Goal: Transaction & Acquisition: Obtain resource

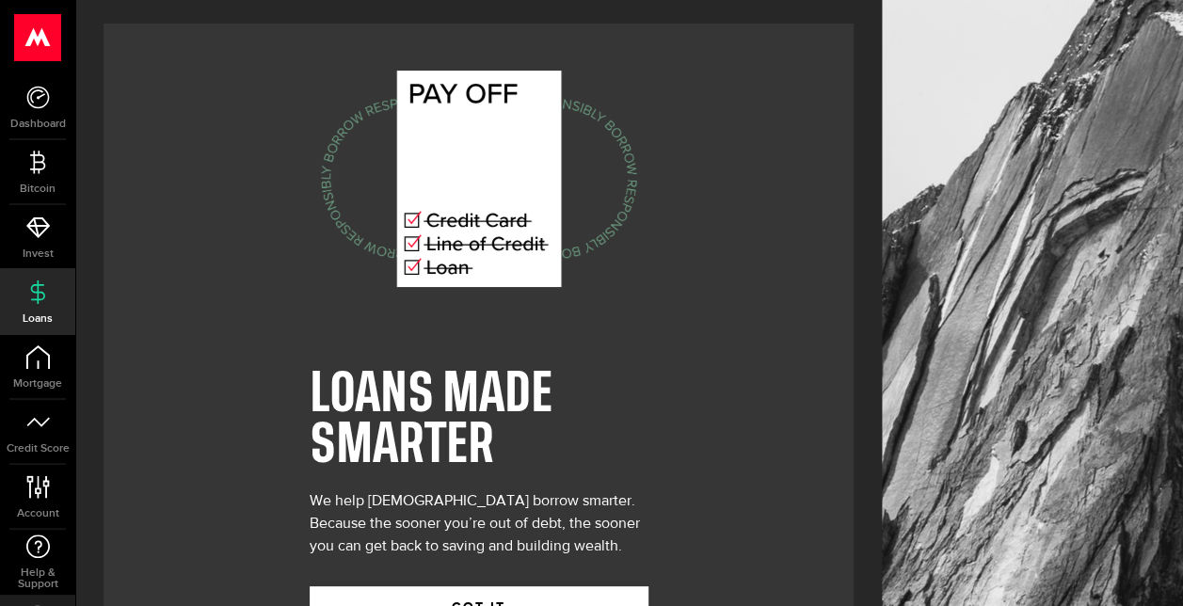
scroll to position [74, 0]
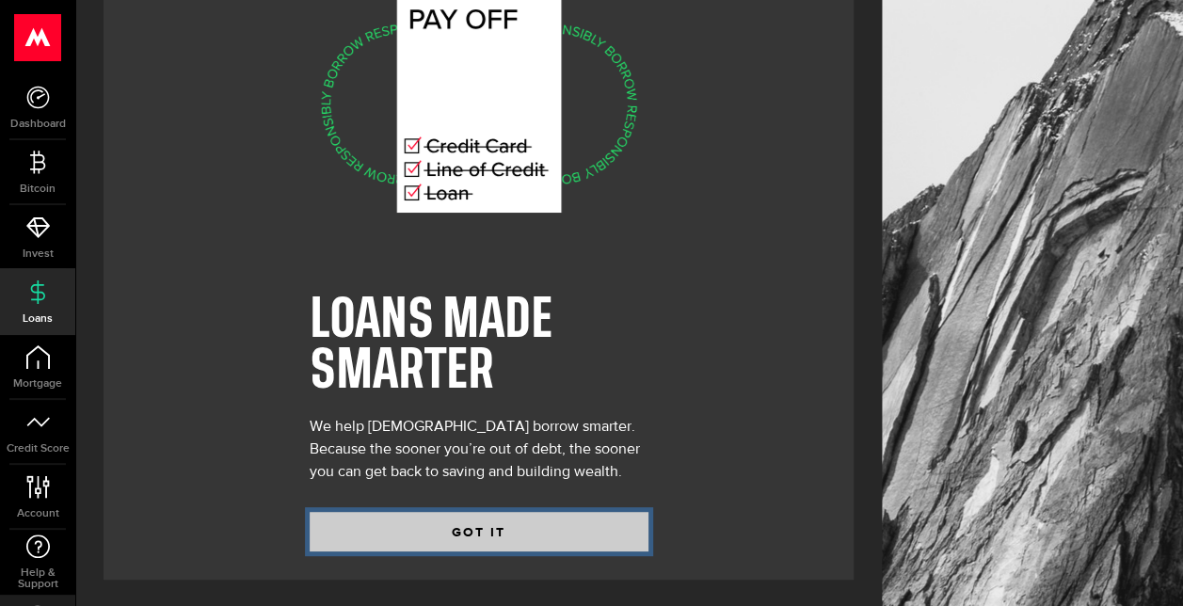
click at [619, 520] on button "GOT IT" at bounding box center [479, 532] width 339 height 40
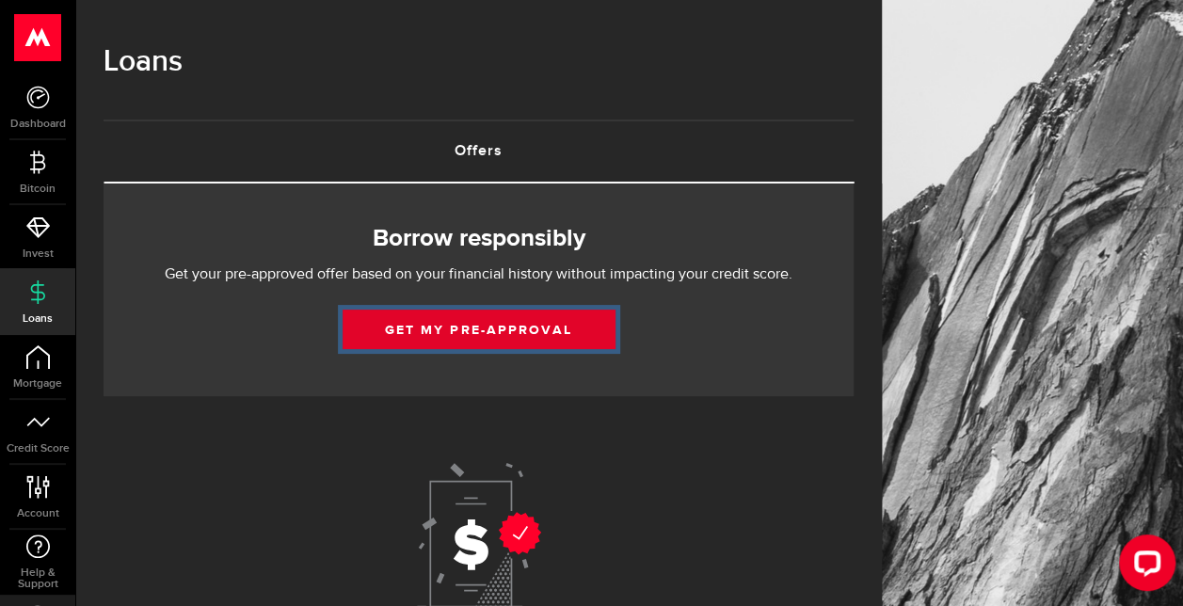
click at [527, 329] on link "Get my pre-approval" at bounding box center [479, 330] width 273 height 40
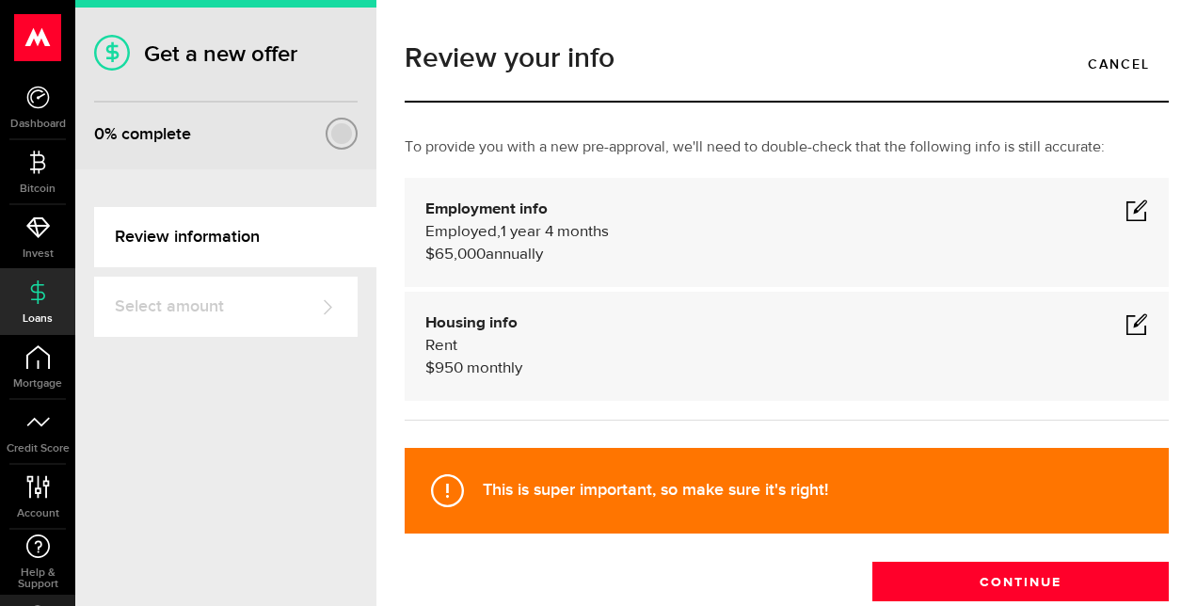
click at [1128, 328] on span at bounding box center [1137, 323] width 23 height 23
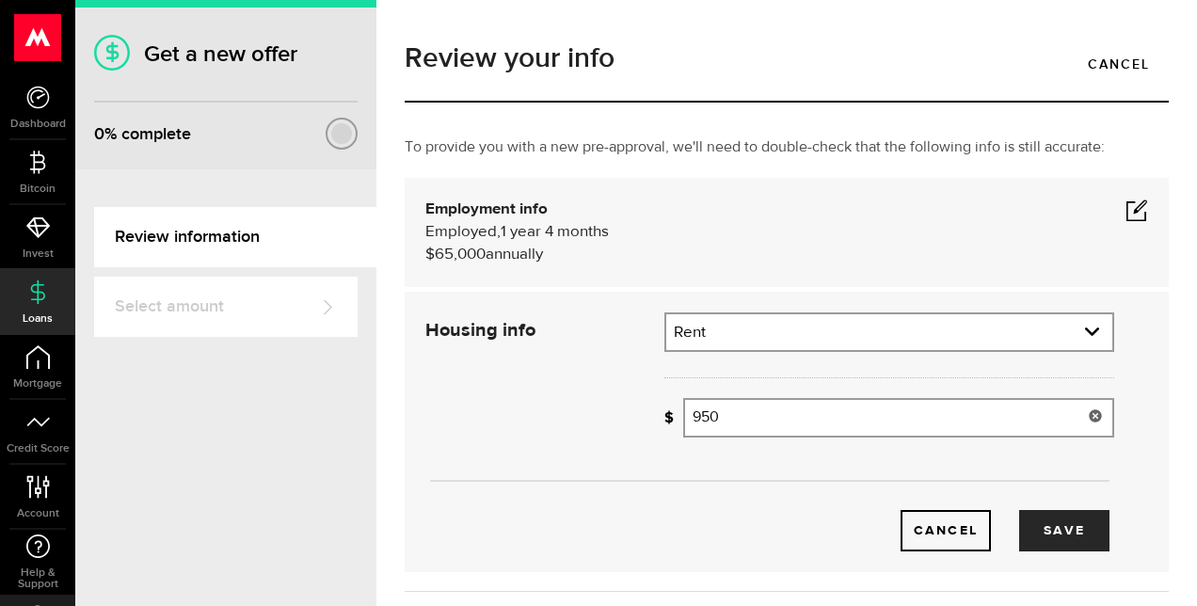
drag, startPoint x: 947, startPoint y: 427, endPoint x: 568, endPoint y: 472, distance: 382.0
click at [568, 472] on div "Housing info Residential status What's your residential status? Rent Residentia…" at bounding box center [769, 431] width 717 height 239
click at [1025, 521] on button "Save" at bounding box center [1064, 530] width 90 height 41
type input "2,500"
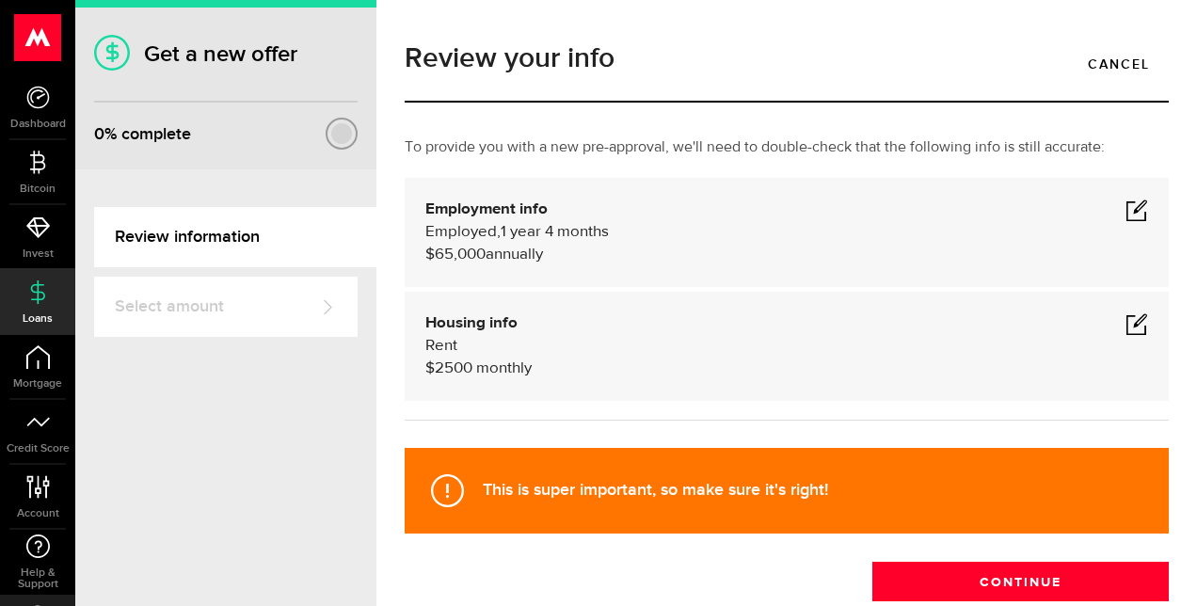
click at [1109, 199] on div "Employment info Employed Hourly , 1 year 4 months (on maternity leave) $65,000 …" at bounding box center [786, 233] width 723 height 68
click at [1126, 207] on span at bounding box center [1137, 210] width 23 height 23
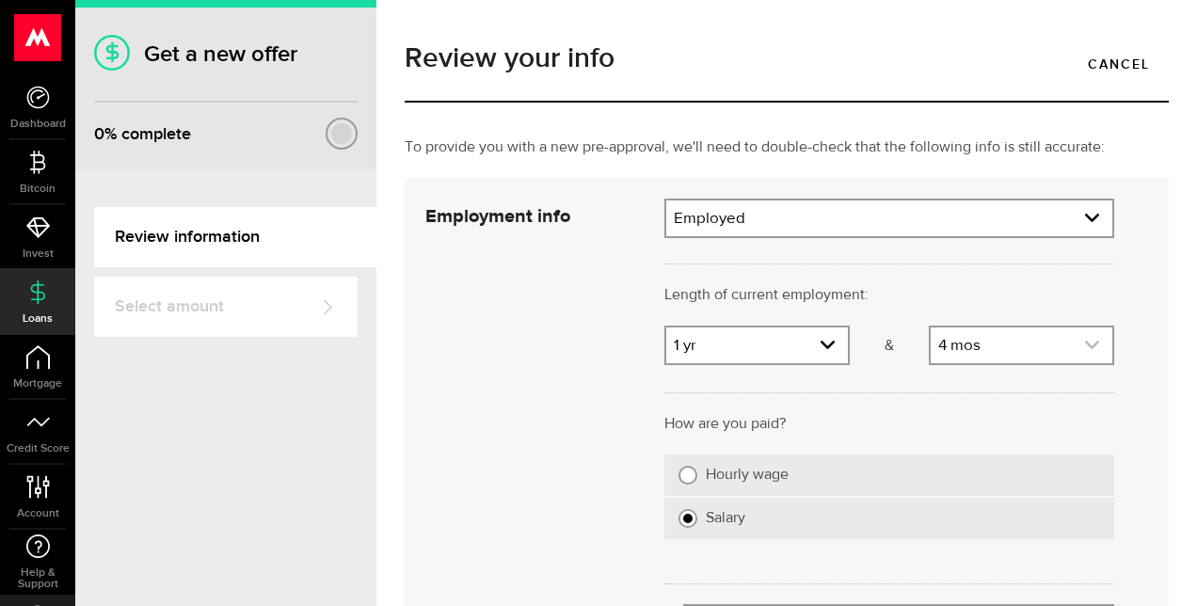
click at [1084, 343] on icon "expand select" at bounding box center [1092, 345] width 16 height 16
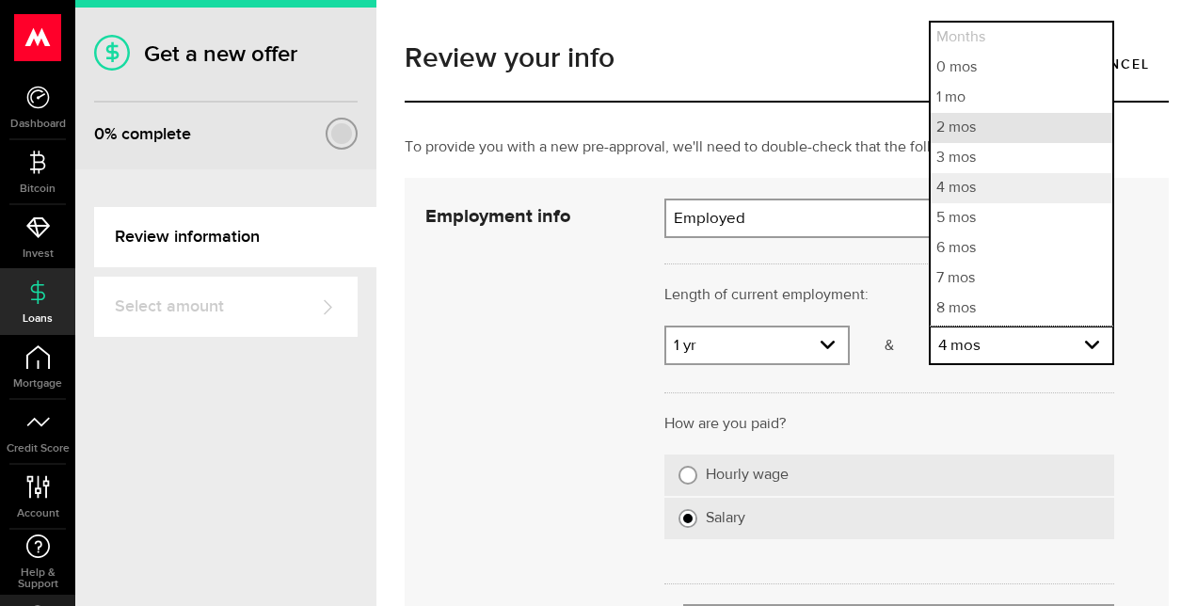
click at [972, 136] on li "2 mos" at bounding box center [1022, 128] width 182 height 30
select select "2"
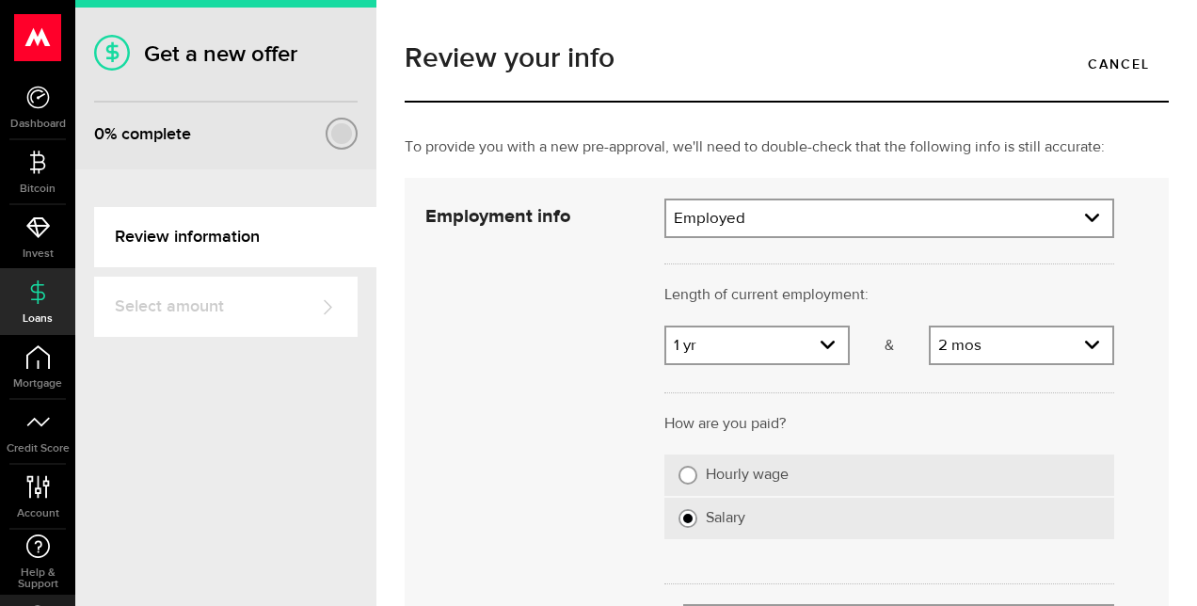
click at [683, 472] on input "Hourly wage" at bounding box center [688, 475] width 19 height 19
radio input "true"
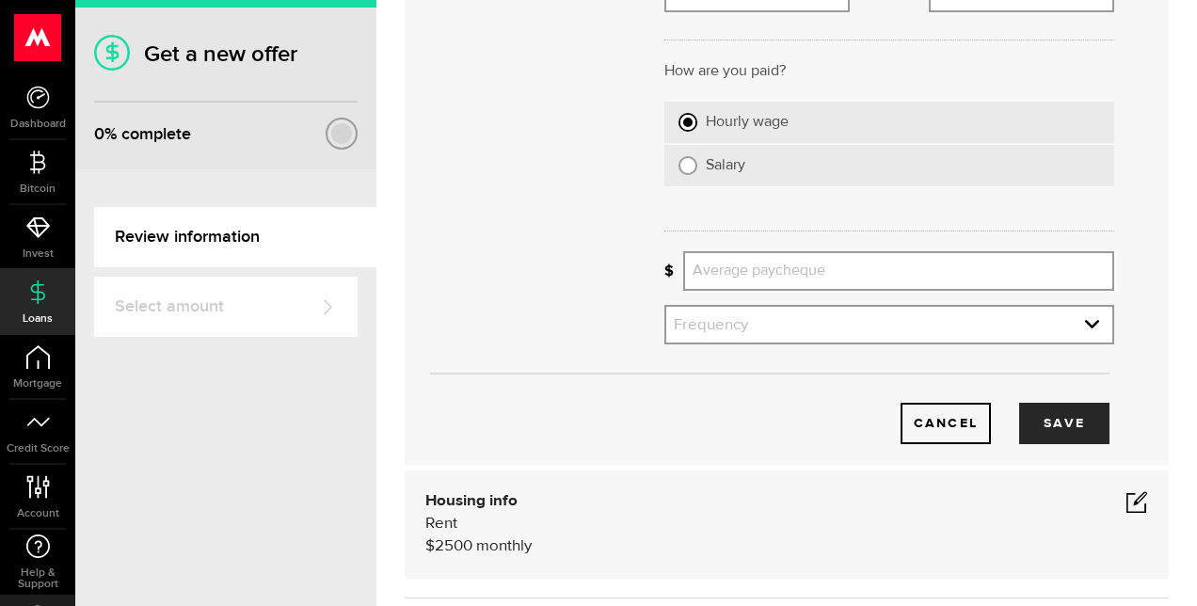
scroll to position [348, 0]
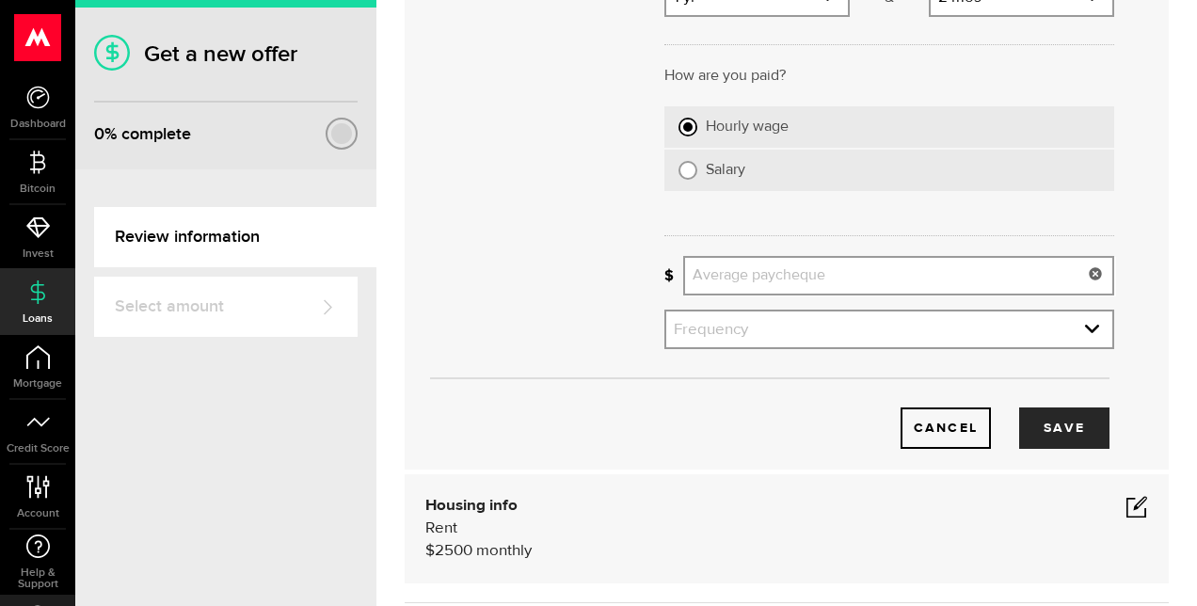
click at [921, 271] on input "Average paycheque" at bounding box center [898, 276] width 431 height 40
type input "1,900"
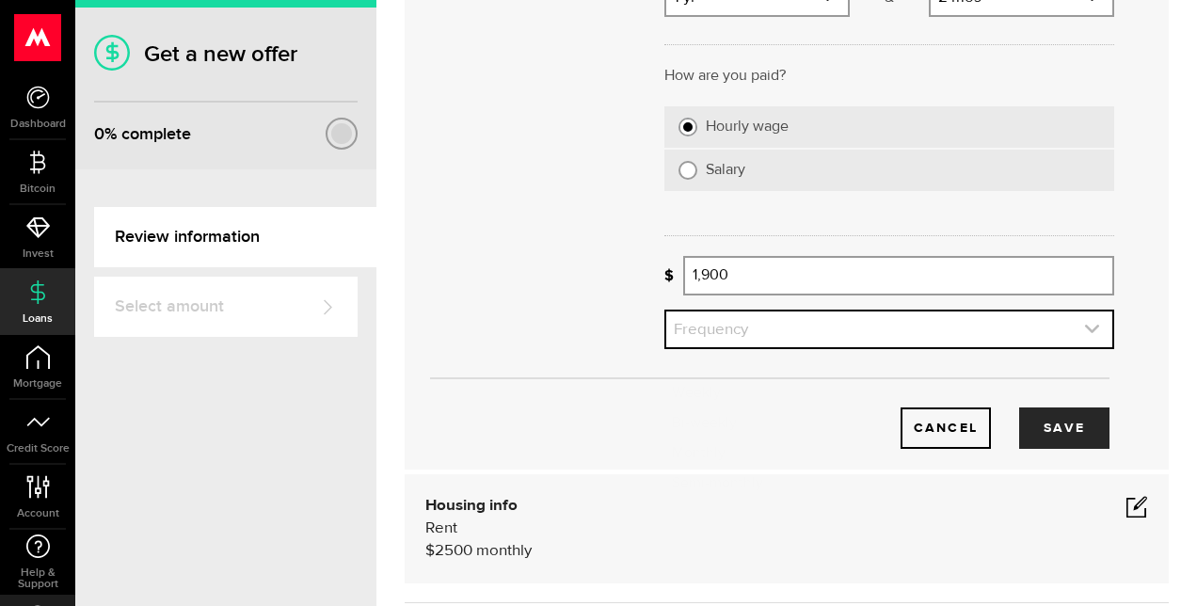
click at [895, 318] on link "expand select" at bounding box center [889, 330] width 446 height 36
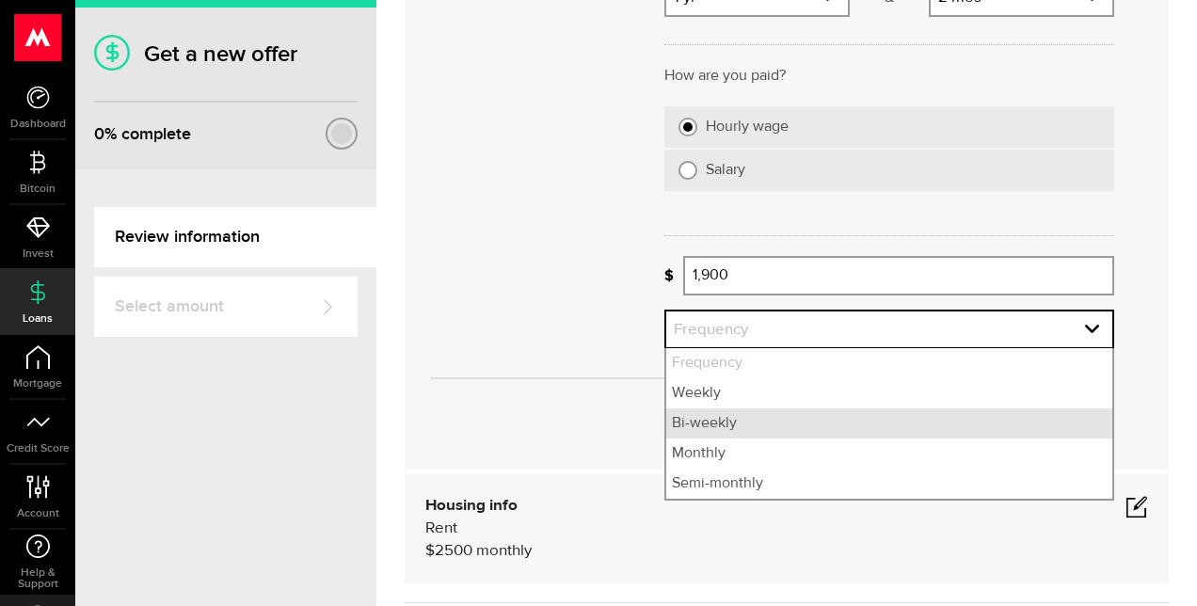
click at [788, 425] on li "Bi-weekly" at bounding box center [889, 423] width 446 height 30
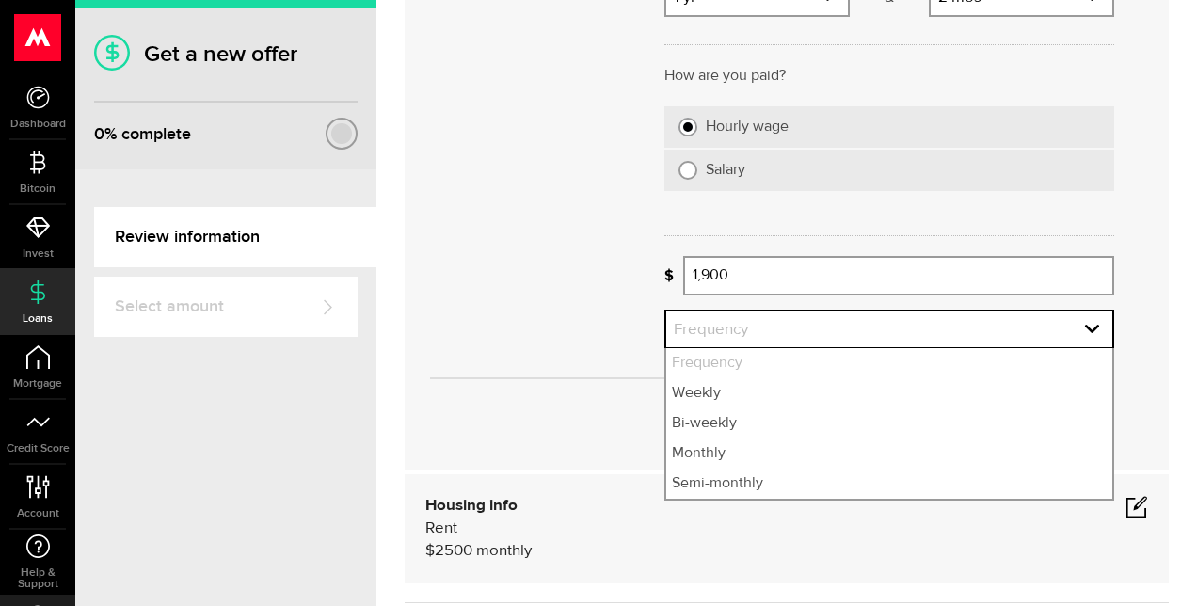
select select "bi_weekly"
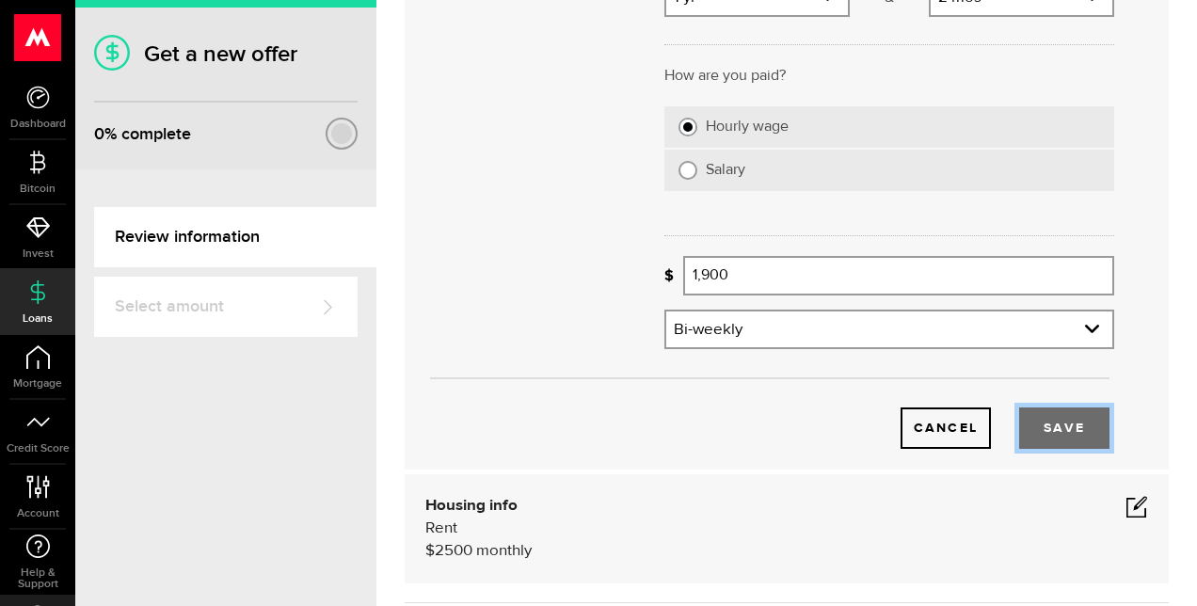
click at [1071, 424] on button "Save" at bounding box center [1064, 428] width 90 height 41
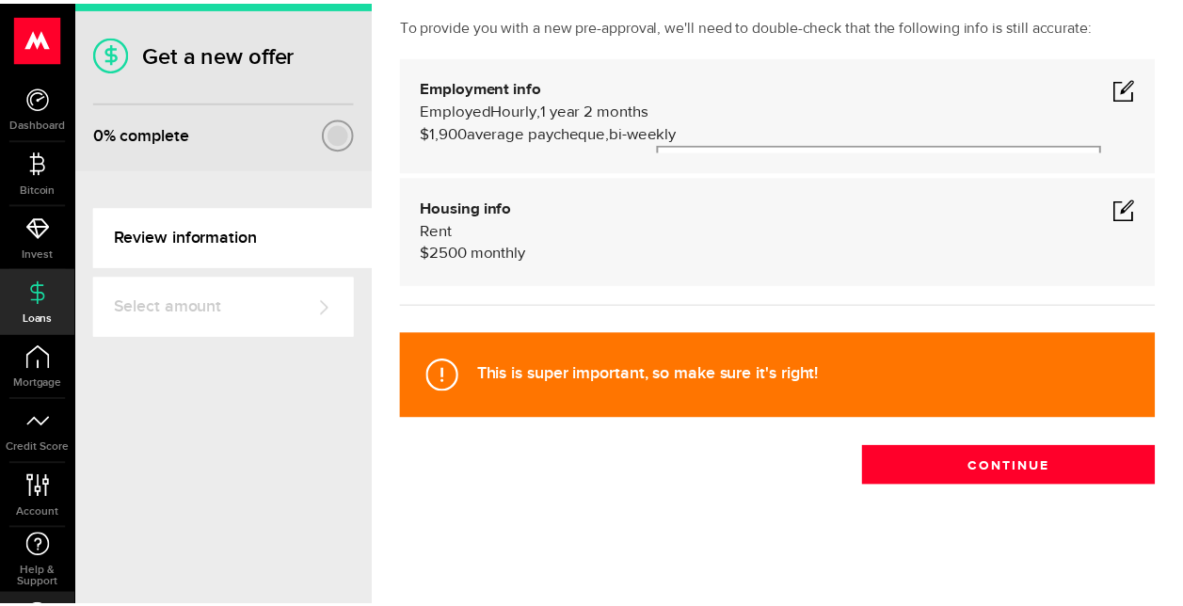
scroll to position [115, 0]
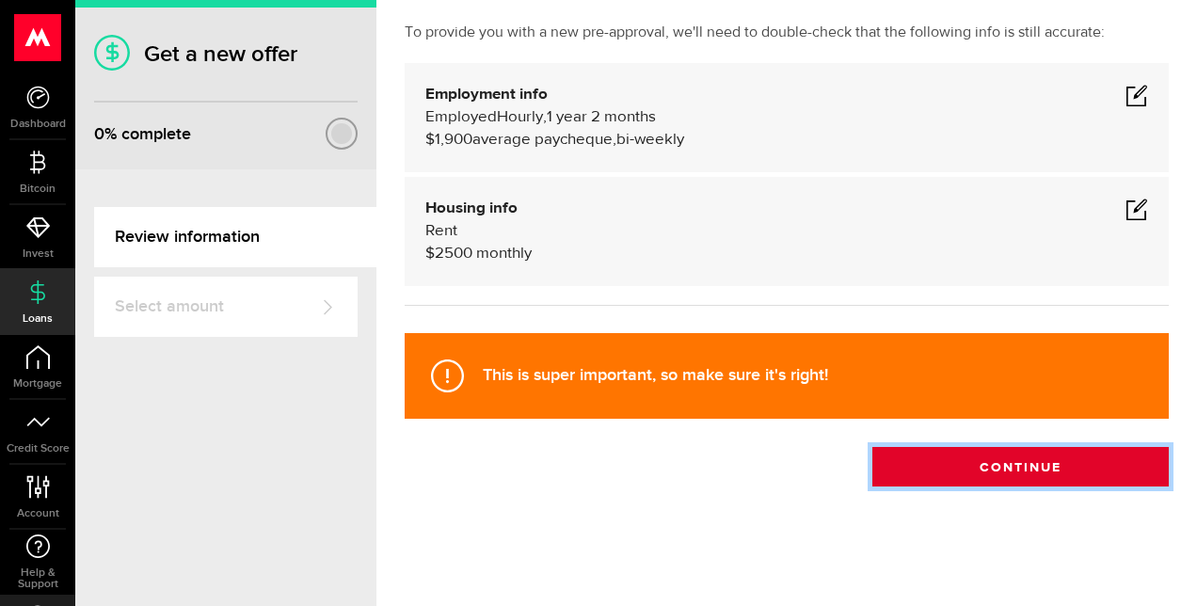
click at [1016, 479] on button "Continue" at bounding box center [1020, 467] width 296 height 40
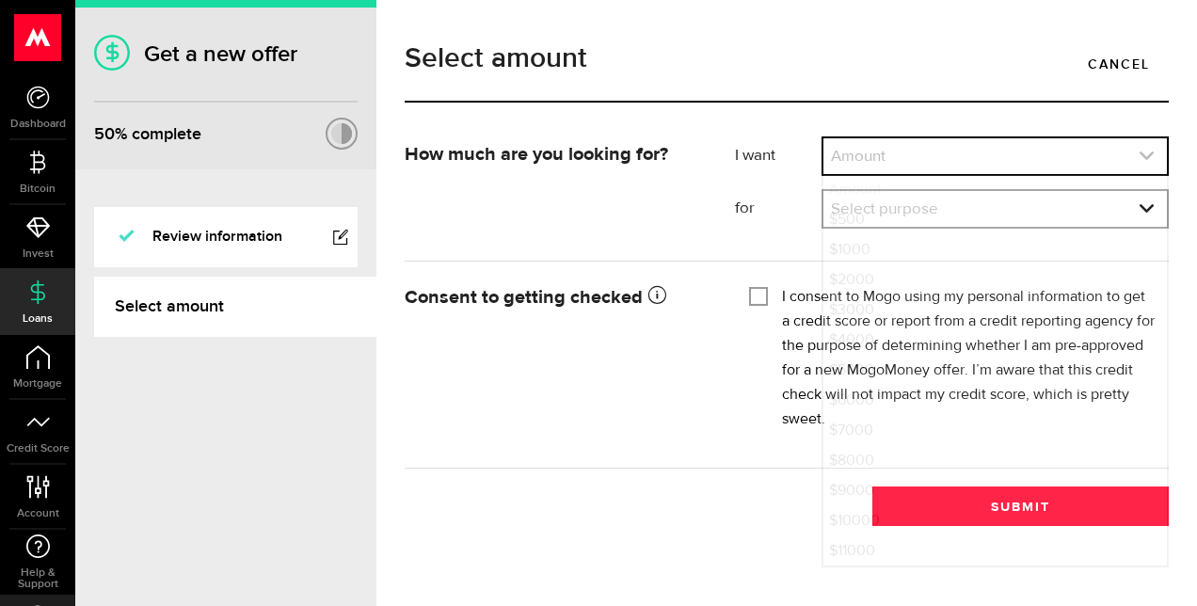
click at [933, 152] on link "expand select" at bounding box center [996, 156] width 344 height 36
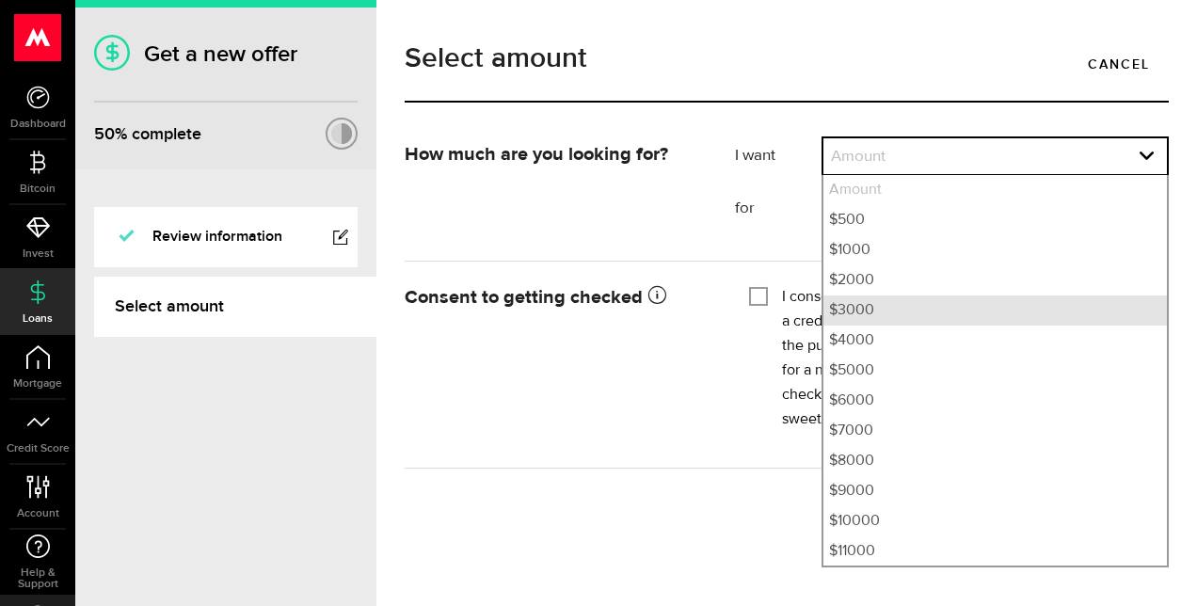
click at [876, 307] on li "$3000" at bounding box center [996, 311] width 344 height 30
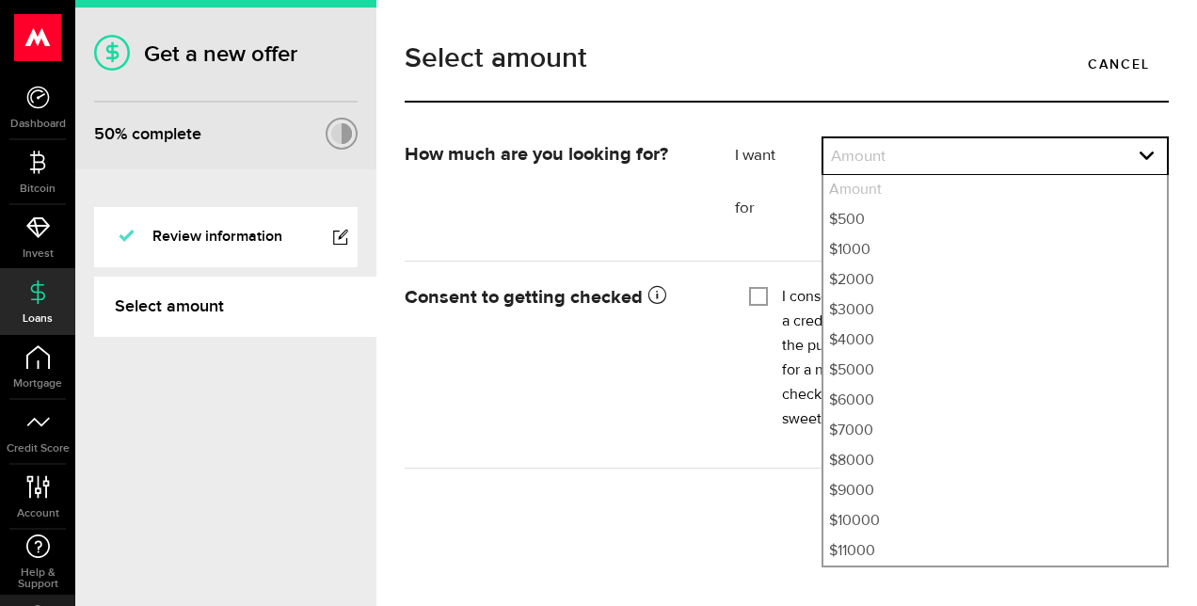
select select "3000"
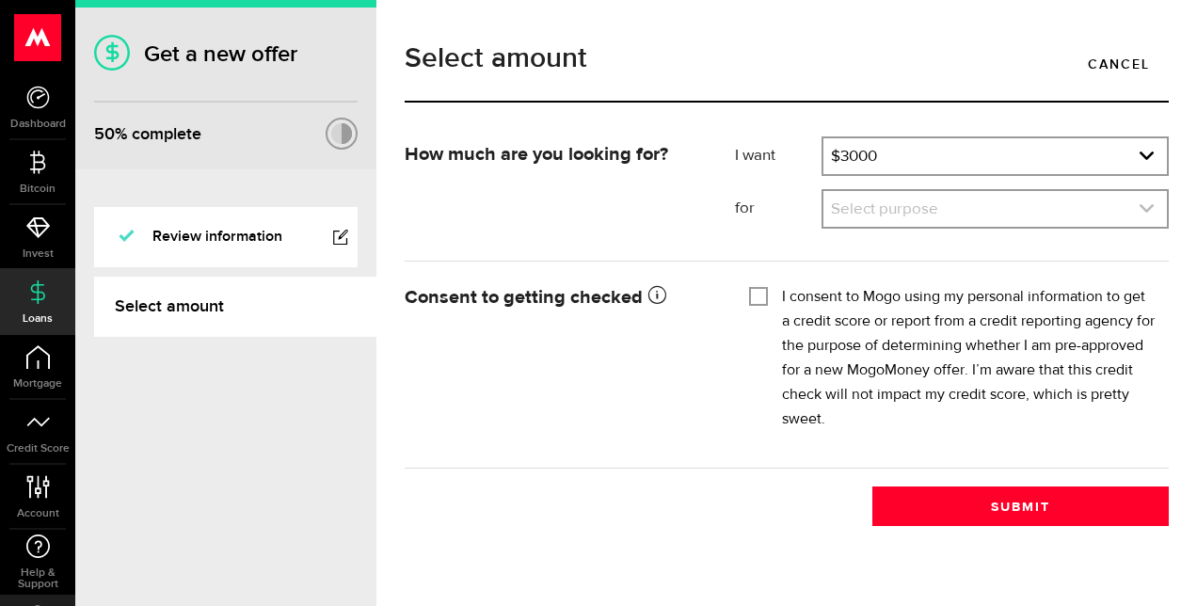
click at [936, 214] on link "expand select" at bounding box center [996, 209] width 344 height 36
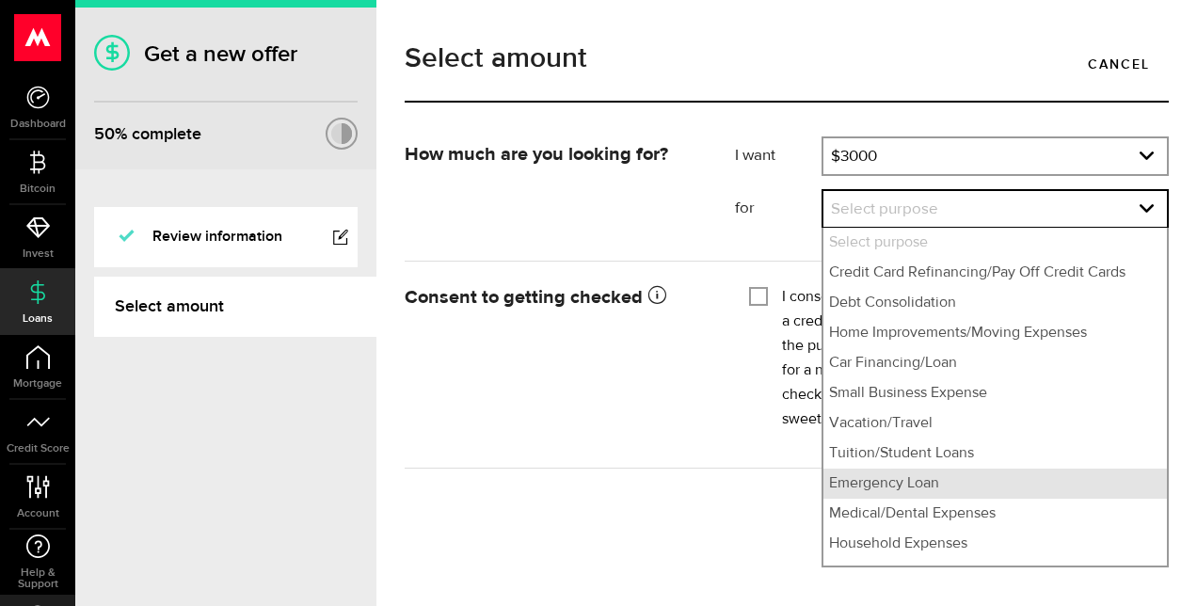
click at [949, 488] on li "Emergency Loan" at bounding box center [996, 484] width 344 height 30
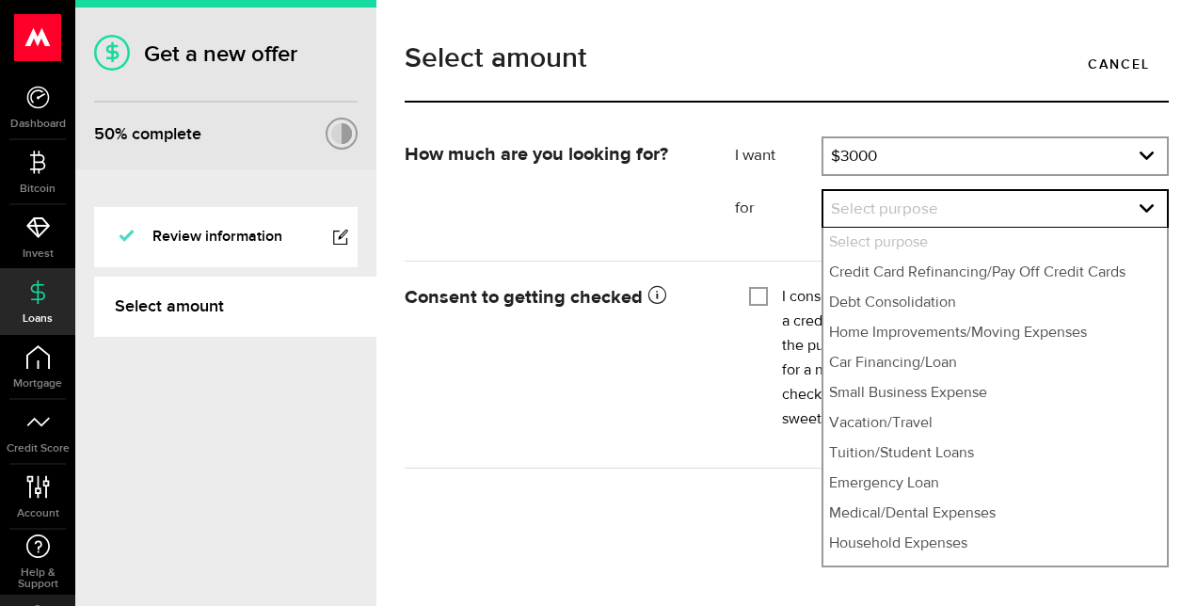
select select "Emergency Loan"
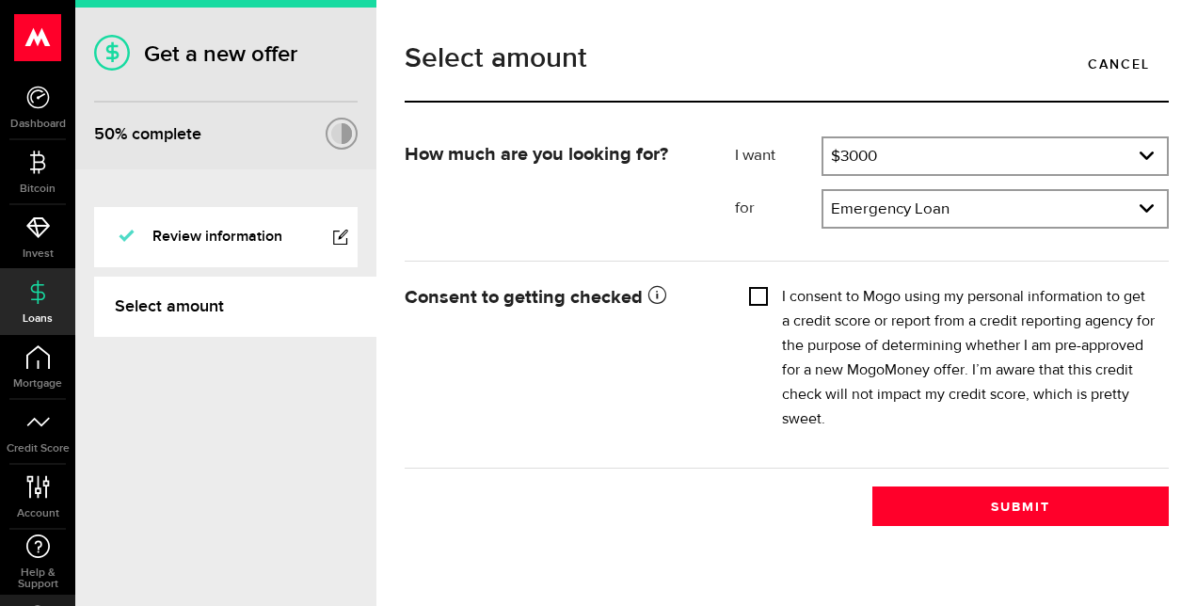
click at [758, 293] on input "I consent to Mogo using my personal information to get a credit score or report…" at bounding box center [758, 294] width 19 height 19
checkbox input "true"
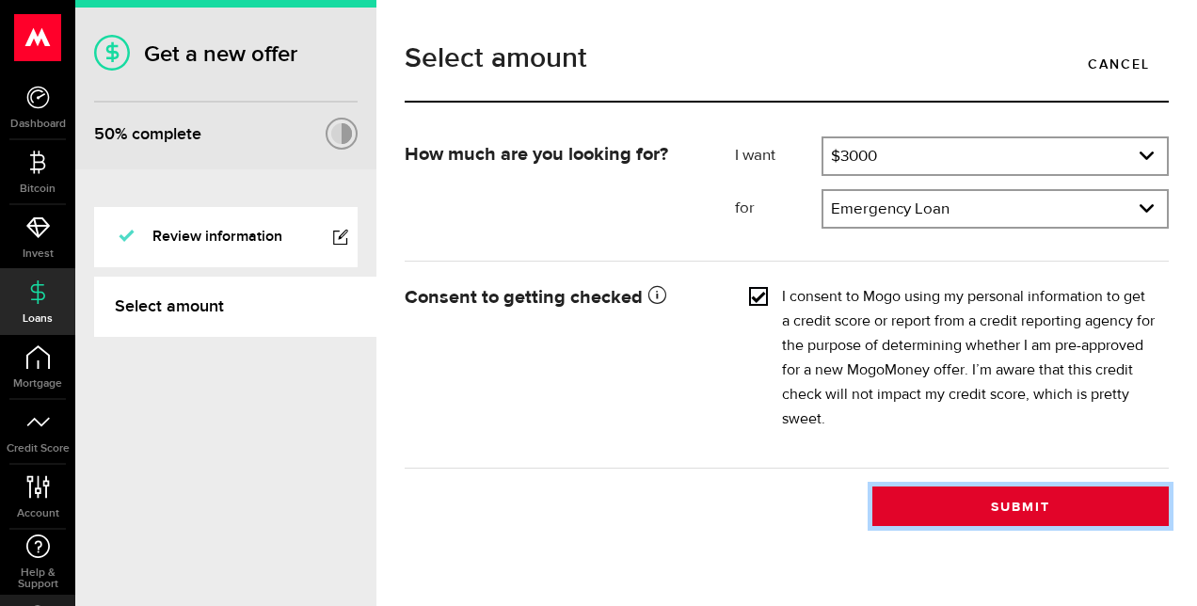
click at [1035, 503] on button "Submit" at bounding box center [1020, 507] width 296 height 40
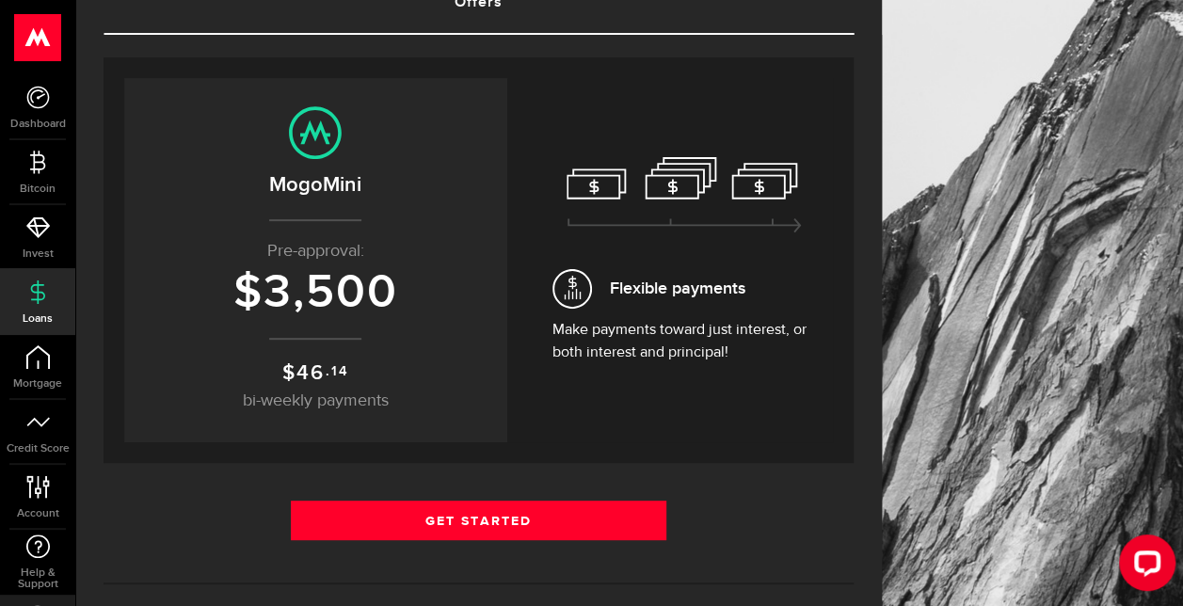
scroll to position [157, 0]
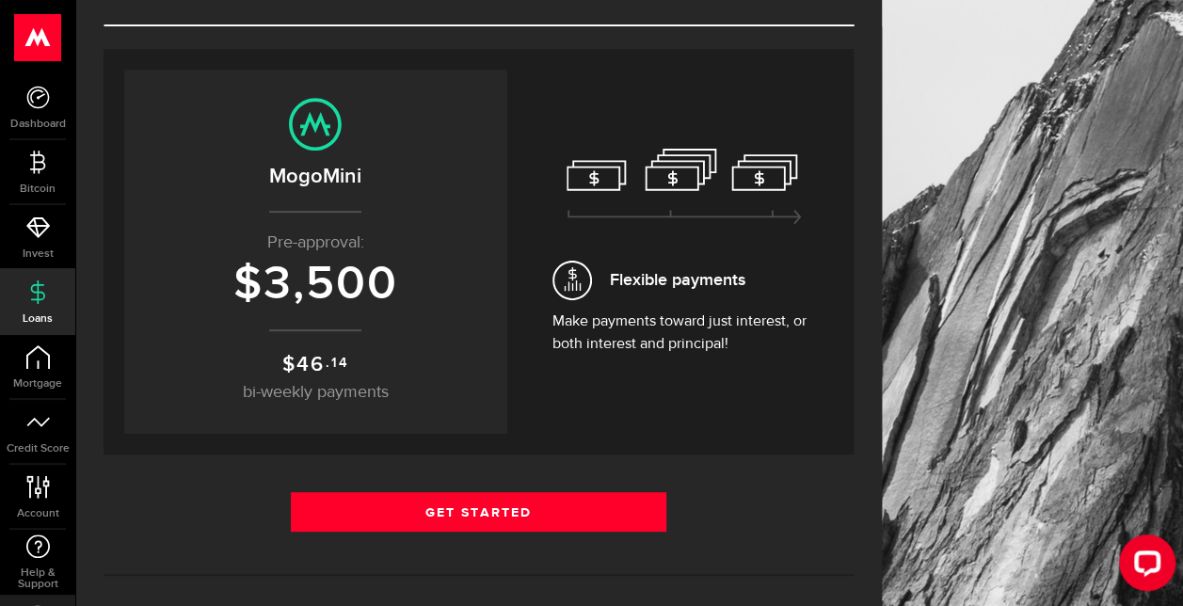
click at [303, 174] on h2 "MogoMini" at bounding box center [315, 176] width 345 height 31
click at [311, 127] on use at bounding box center [315, 124] width 53 height 53
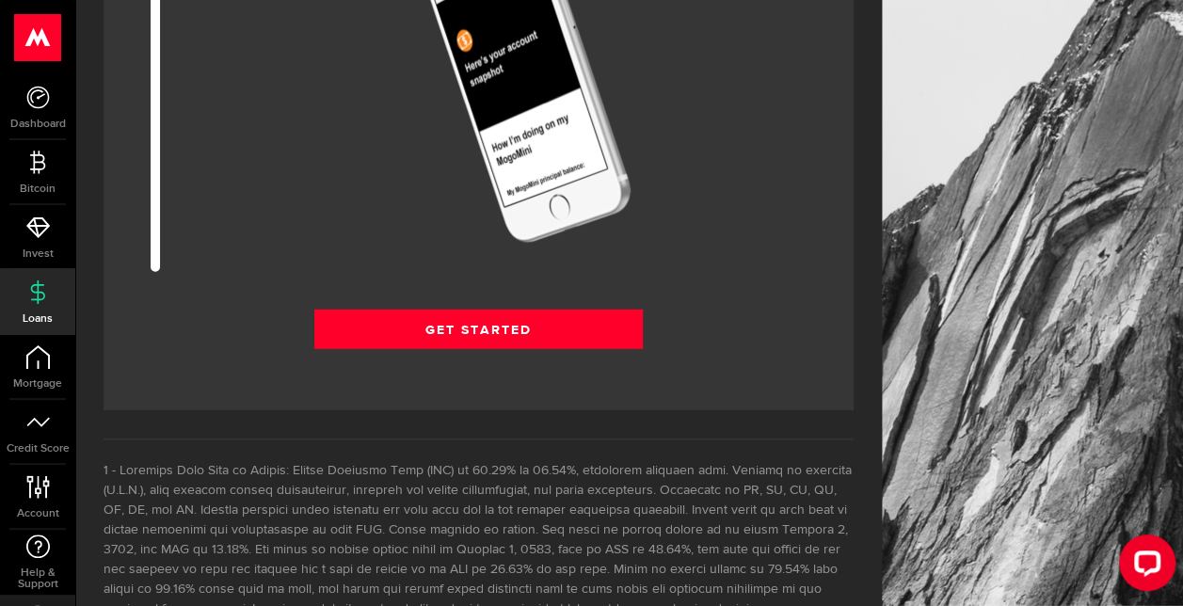
scroll to position [2585, 0]
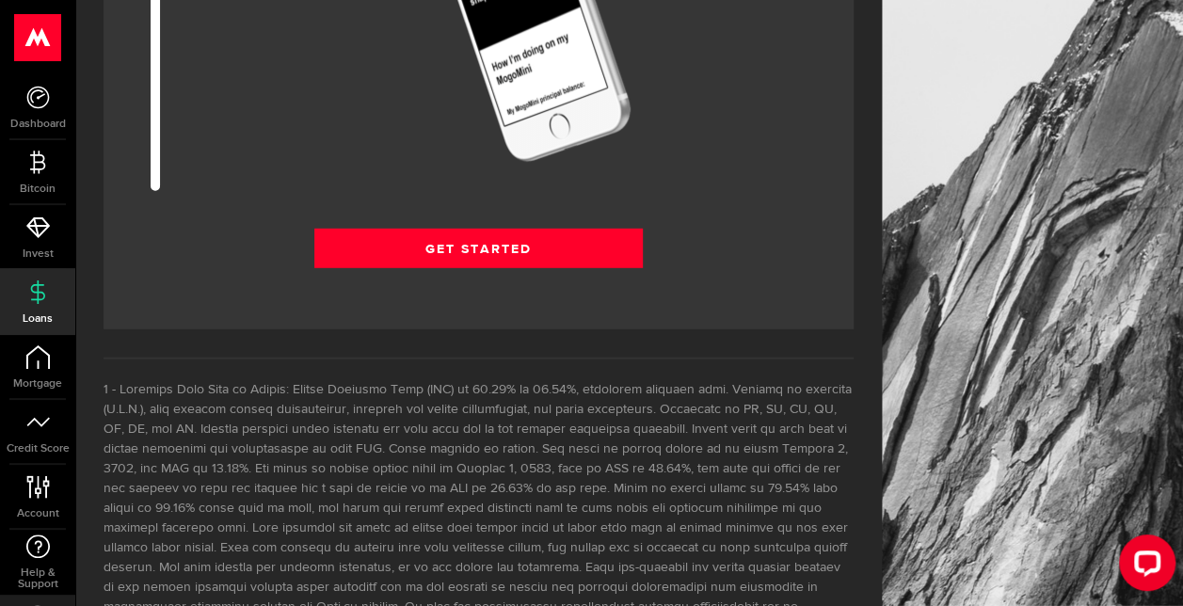
click at [34, 300] on icon at bounding box center [38, 292] width 24 height 24
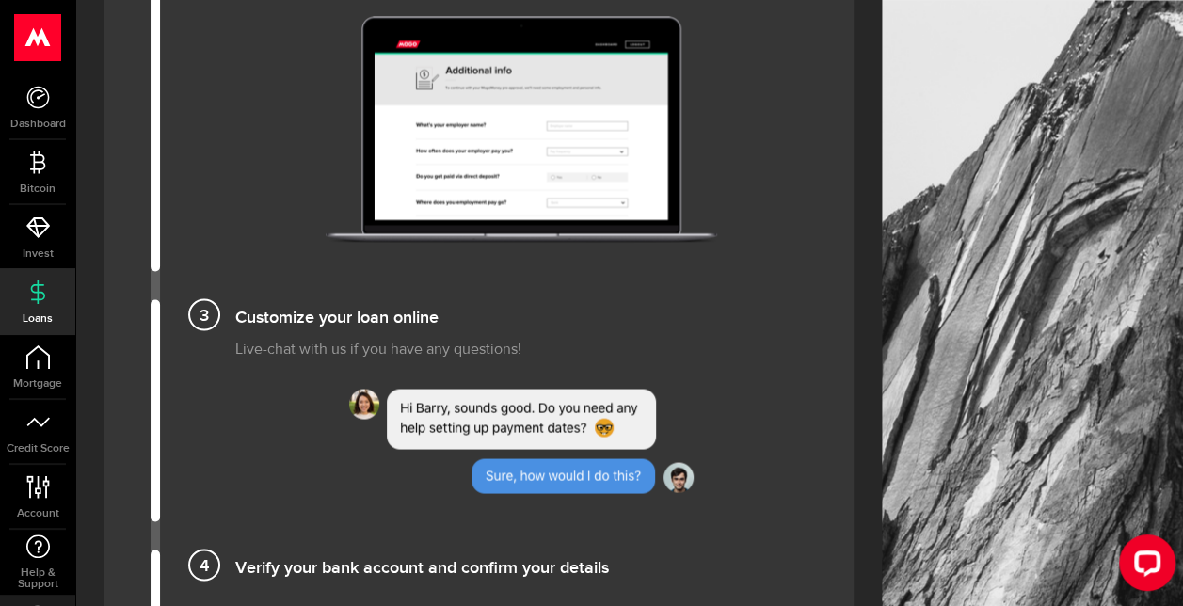
scroll to position [2831, 0]
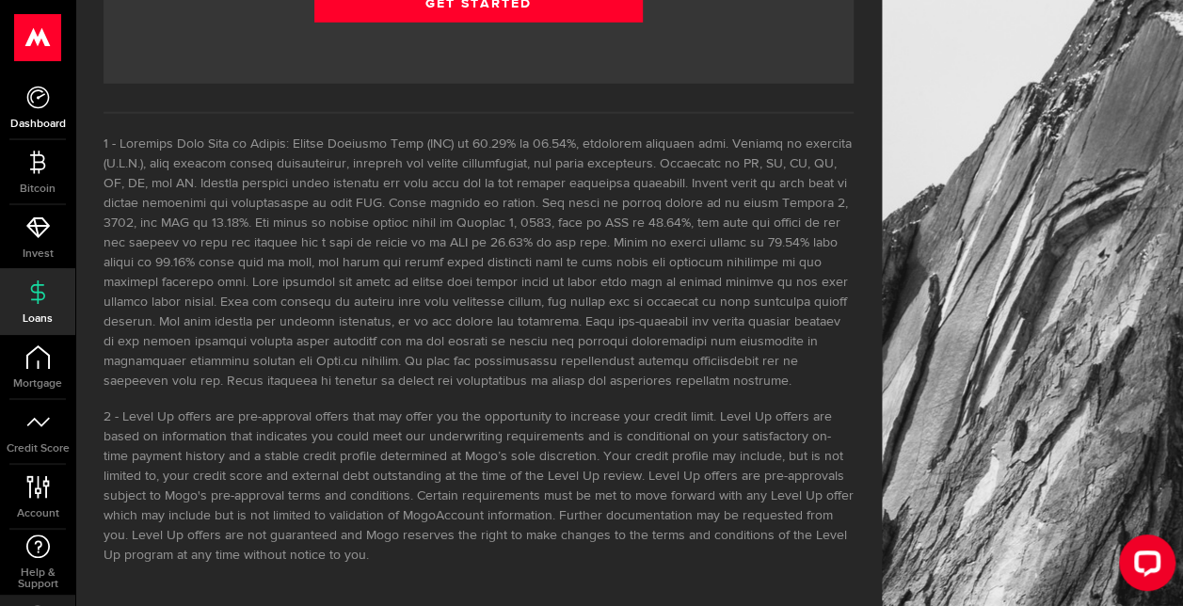
click at [36, 96] on icon at bounding box center [38, 98] width 24 height 24
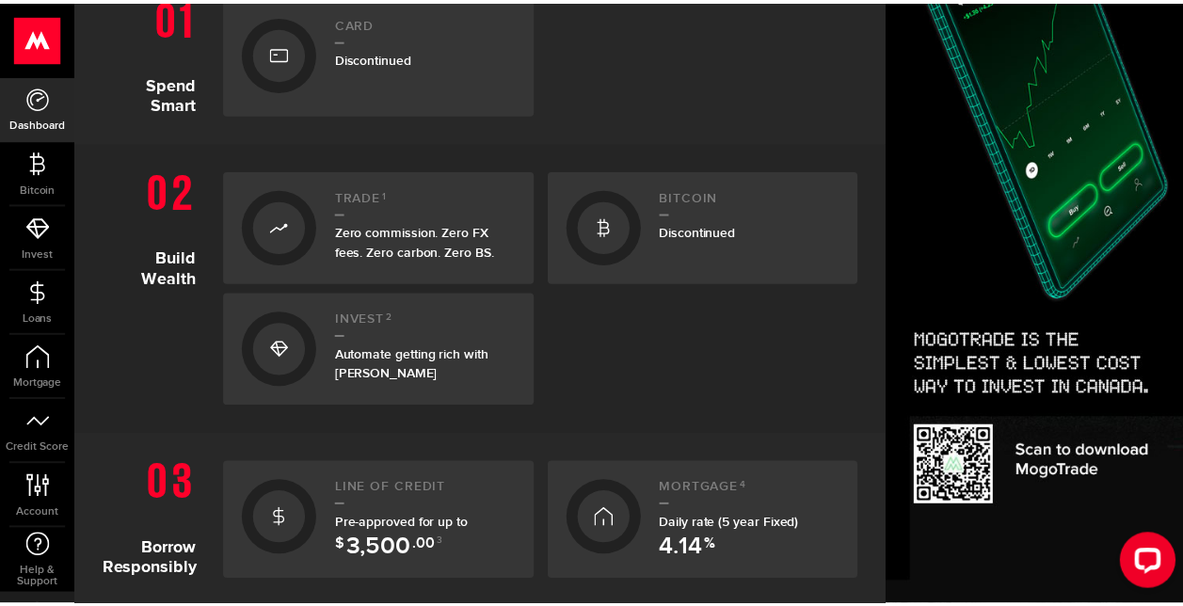
scroll to position [465, 0]
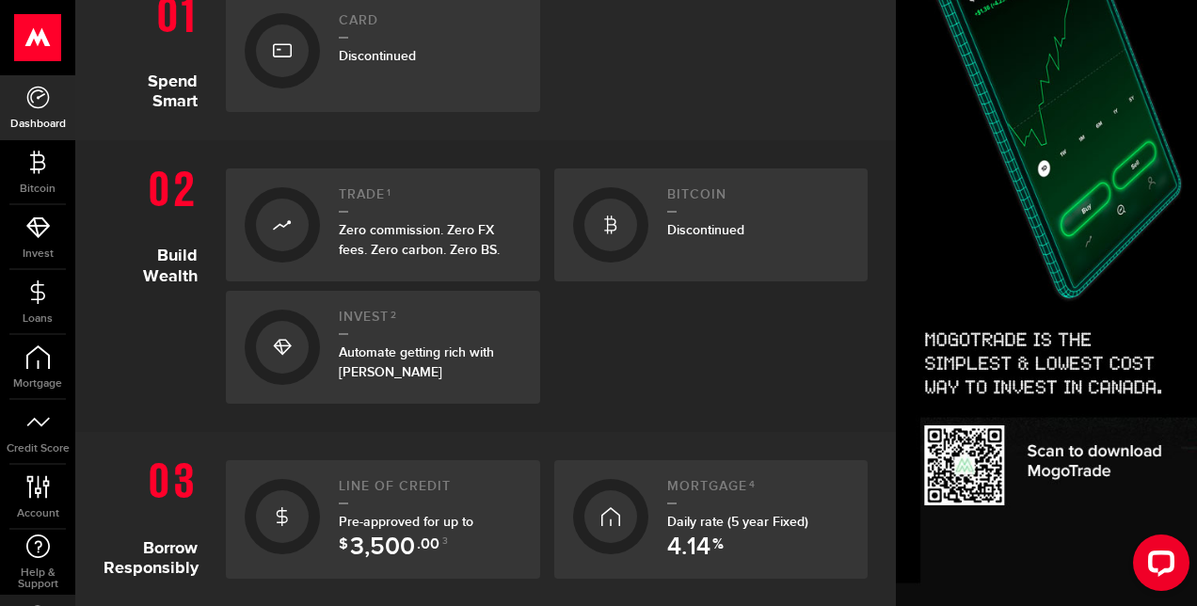
click at [326, 520] on link "Line of credit Pre-approved for up to $ 3,500 .00 3" at bounding box center [383, 519] width 314 height 119
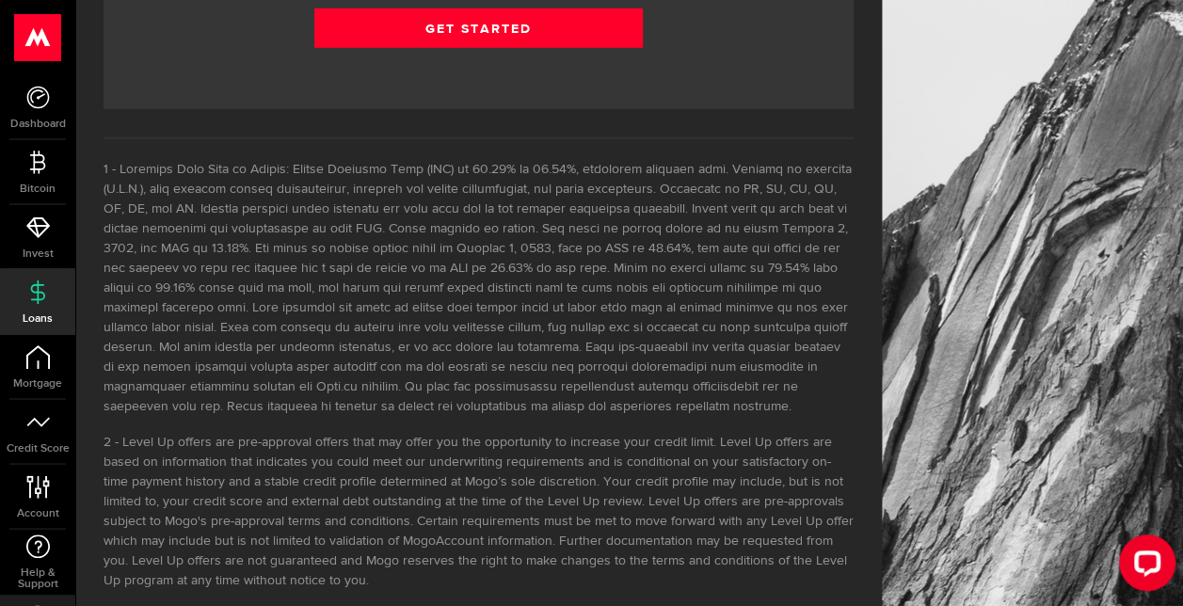
scroll to position [2813, 0]
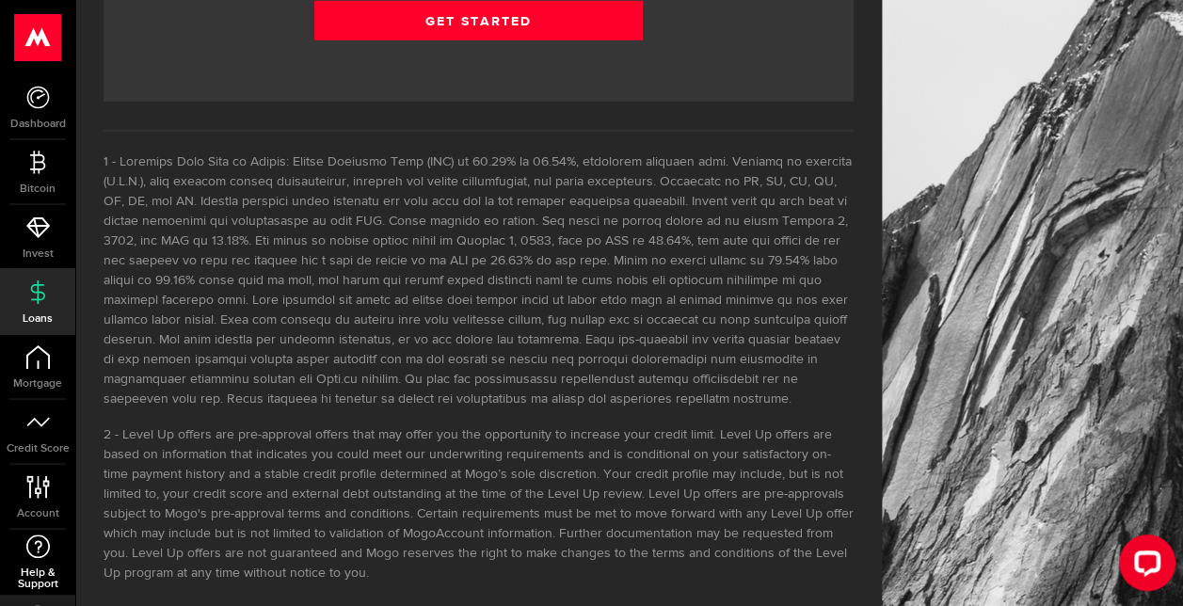
click at [43, 550] on icon at bounding box center [37, 547] width 25 height 24
click at [718, 278] on li at bounding box center [479, 280] width 750 height 257
